Goal: Navigation & Orientation: Find specific page/section

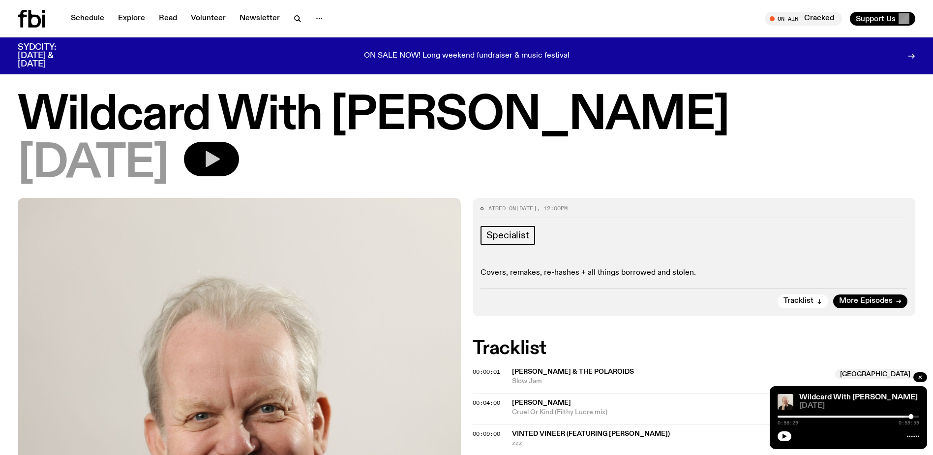
click at [221, 167] on icon "button" at bounding box center [212, 159] width 20 height 20
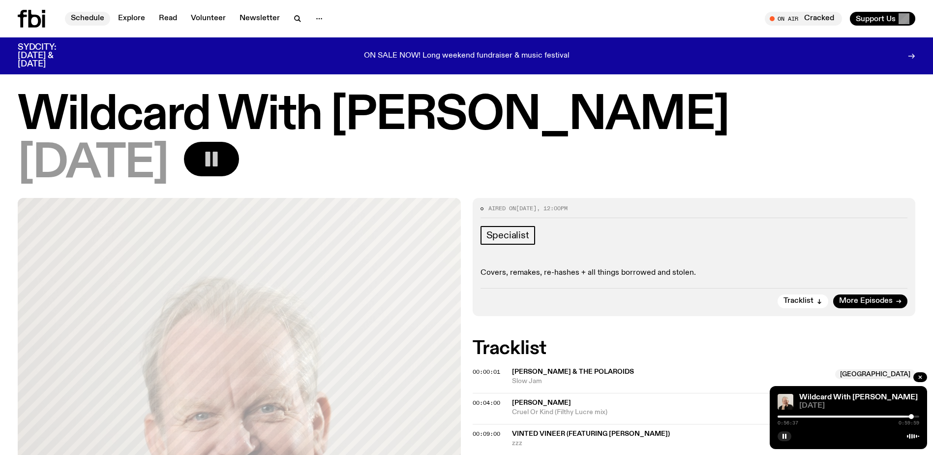
click at [93, 21] on link "Schedule" at bounding box center [87, 19] width 45 height 14
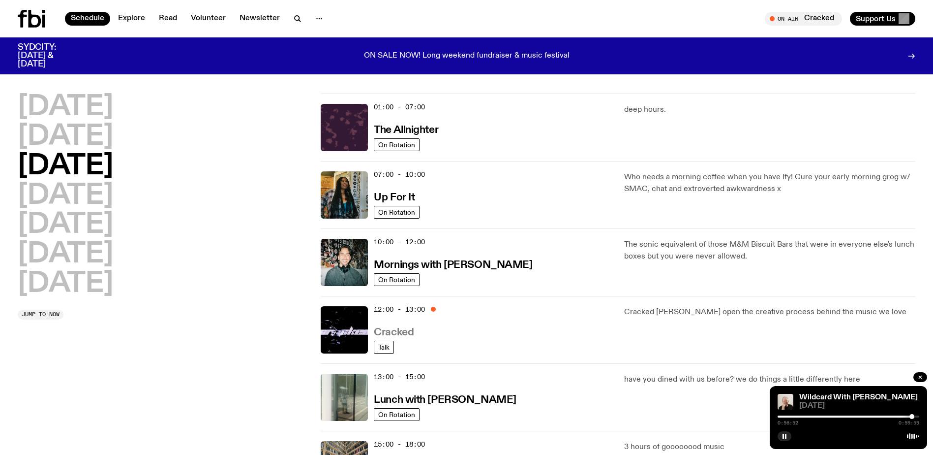
click at [412, 331] on h3 "Cracked" at bounding box center [394, 332] width 40 height 10
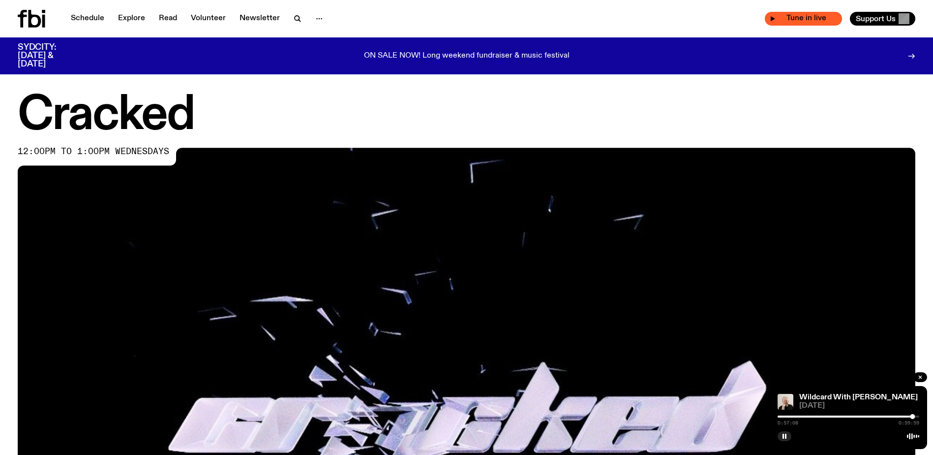
click at [795, 18] on span "Tune in live" at bounding box center [806, 18] width 61 height 7
